Goal: Feedback & Contribution: Submit feedback/report problem

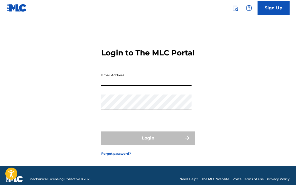
click at [119, 86] on input "Email Address" at bounding box center [146, 77] width 90 height 15
type input "[EMAIL_ADDRESS][DOMAIN_NAME]"
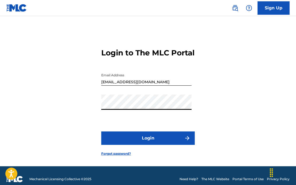
click at [134, 145] on button "Login" at bounding box center [148, 137] width 94 height 13
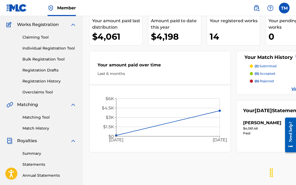
scroll to position [53, 0]
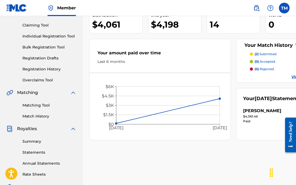
click at [39, 103] on link "Matching Tool" at bounding box center [49, 105] width 54 height 6
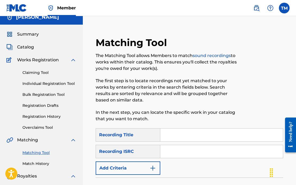
scroll to position [27, 0]
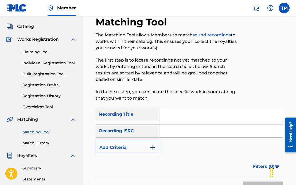
click at [37, 142] on link "Match History" at bounding box center [49, 143] width 54 height 6
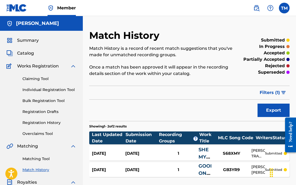
click at [18, 52] on span "Catalog" at bounding box center [25, 53] width 17 height 6
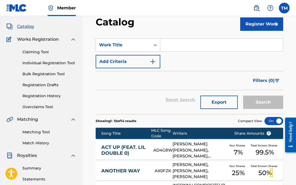
scroll to position [53, 0]
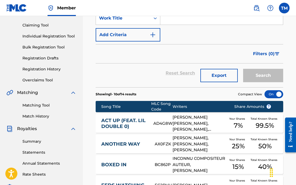
click at [40, 142] on link "Summary" at bounding box center [49, 141] width 54 height 6
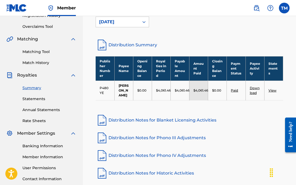
scroll to position [80, 0]
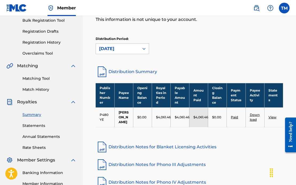
click at [126, 71] on link "Distribution Summary" at bounding box center [190, 71] width 188 height 13
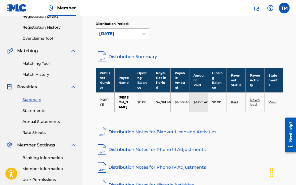
scroll to position [107, 0]
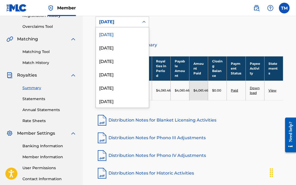
click at [125, 25] on div "[DATE]" at bounding box center [117, 22] width 37 height 6
click at [123, 52] on div "[DATE]" at bounding box center [122, 47] width 53 height 13
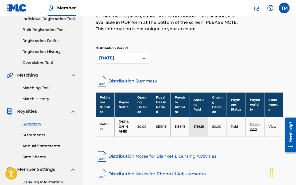
scroll to position [80, 0]
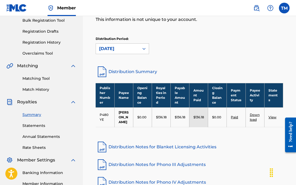
click at [138, 74] on link "Distribution Summary" at bounding box center [190, 71] width 188 height 13
click at [269, 9] on img at bounding box center [270, 8] width 6 height 6
click at [273, 22] on link "Contact us" at bounding box center [270, 19] width 45 height 13
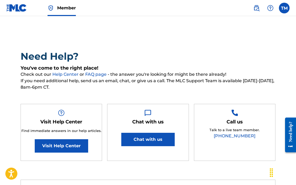
scroll to position [53, 0]
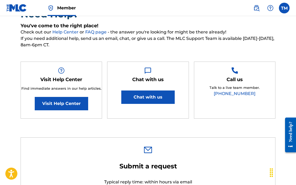
type input "Treveon"
type input "[PERSON_NAME]"
type input "[EMAIL_ADDRESS][DOMAIN_NAME]"
click at [158, 99] on button "Chat with us" at bounding box center [147, 96] width 53 height 13
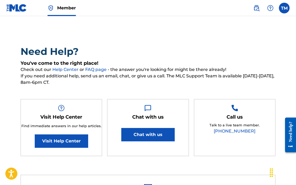
scroll to position [0, 0]
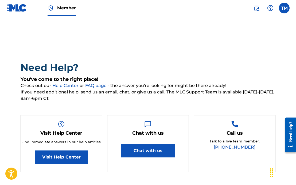
click at [251, 5] on span at bounding box center [263, 8] width 25 height 11
click at [283, 7] on label at bounding box center [284, 8] width 11 height 11
click at [284, 8] on input "TM [PERSON_NAME] [EMAIL_ADDRESS][DOMAIN_NAME] Profile Log out" at bounding box center [284, 8] width 0 height 0
click at [210, 1] on nav "Member TM TM [PERSON_NAME] [EMAIL_ADDRESS][DOMAIN_NAME] Profile Log out" at bounding box center [148, 8] width 296 height 16
click at [235, 5] on nav "Member TM TM [PERSON_NAME] [EMAIL_ADDRESS][DOMAIN_NAME] Profile Log out" at bounding box center [148, 8] width 296 height 16
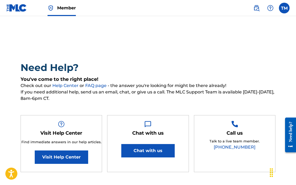
drag, startPoint x: 159, startPoint y: 25, endPoint x: 163, endPoint y: 23, distance: 4.4
click at [255, 6] on img at bounding box center [256, 8] width 6 height 6
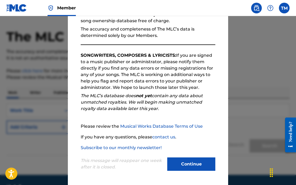
scroll to position [30, 0]
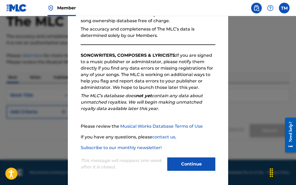
click at [173, 167] on button "Continue" at bounding box center [191, 163] width 48 height 13
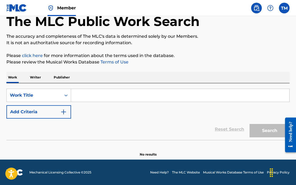
click at [15, 8] on img at bounding box center [16, 8] width 21 height 8
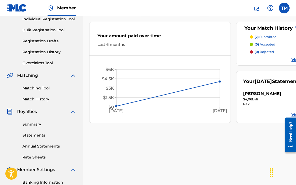
scroll to position [80, 0]
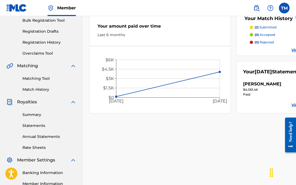
click at [118, 109] on div "Your amount paid over time Last 6 months Jun '[DATE] $0 $1.5K $3K $4.5K $6K" at bounding box center [160, 62] width 142 height 101
